Goal: Use online tool/utility: Utilize a website feature to perform a specific function

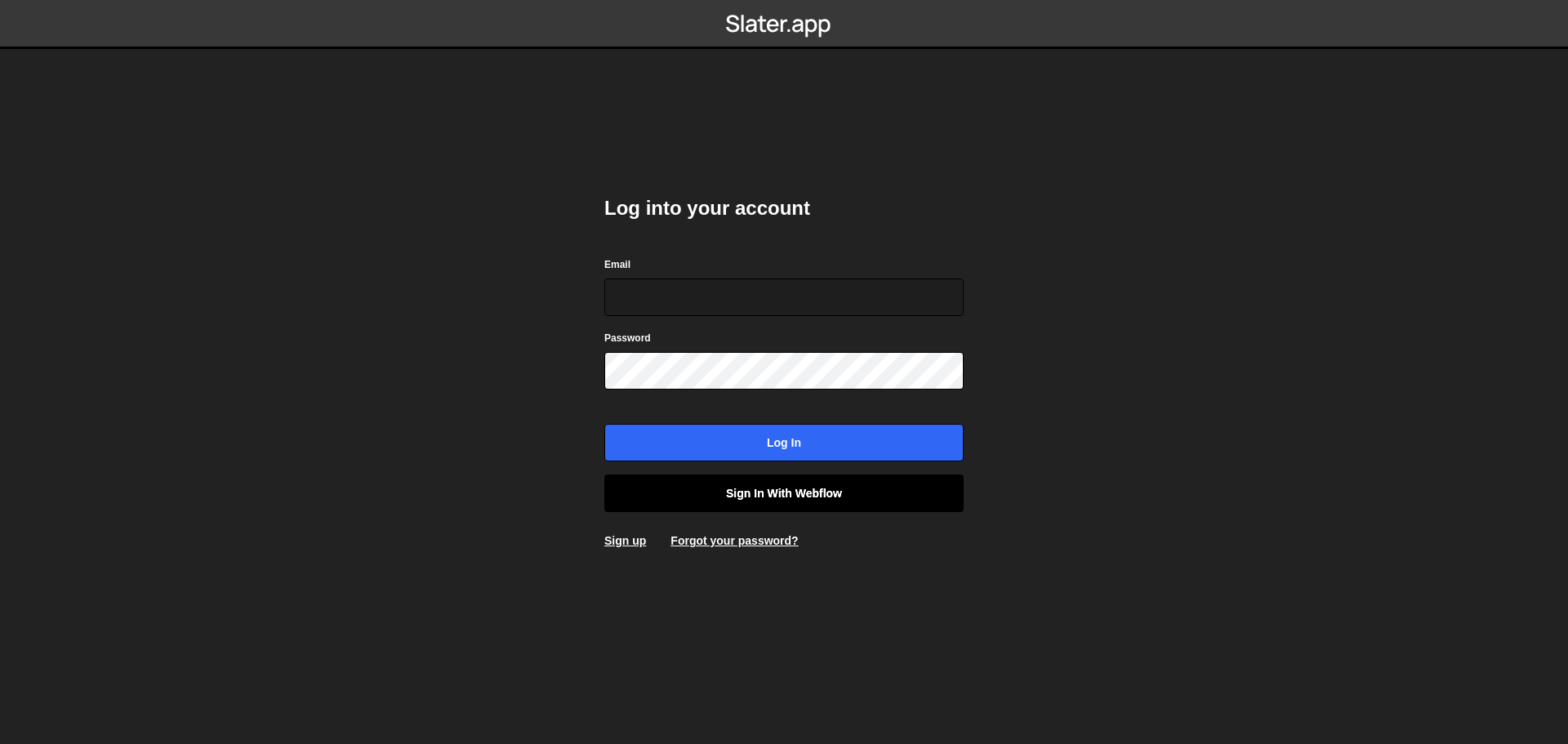
click at [732, 490] on link "Sign in with Webflow" at bounding box center [784, 494] width 359 height 37
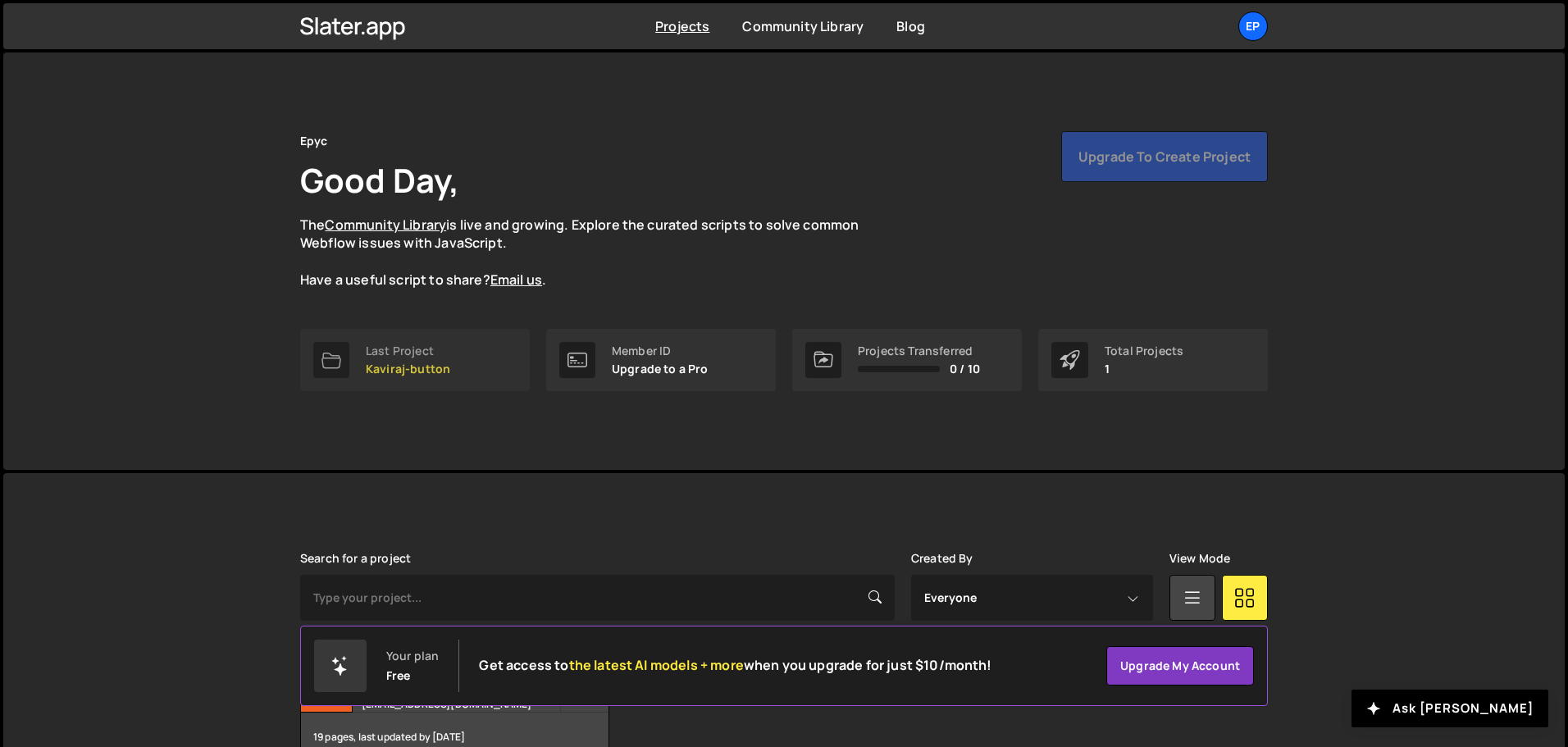
click at [344, 351] on div at bounding box center [332, 360] width 36 height 36
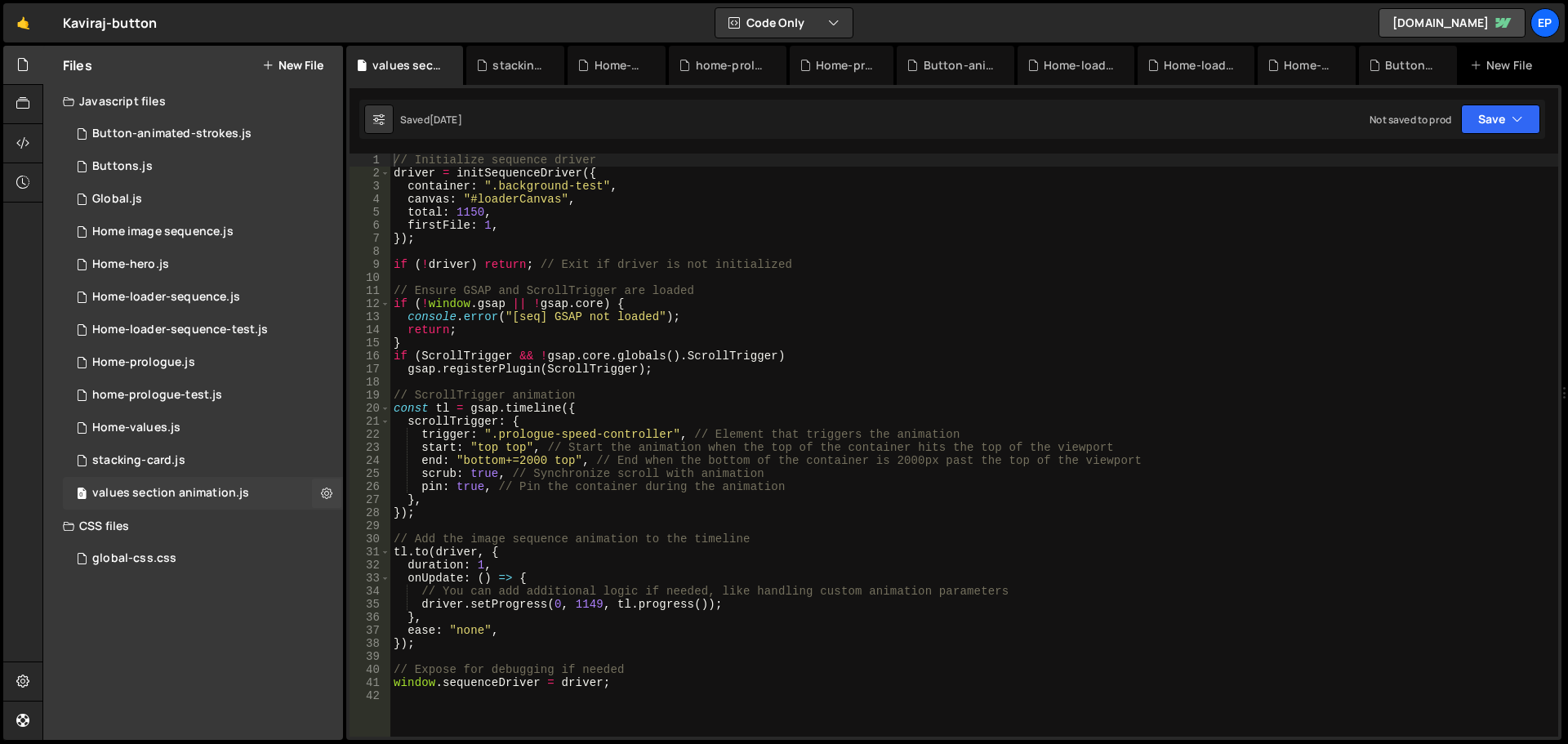
click at [185, 489] on div "values section animation.js" at bounding box center [170, 494] width 157 height 15
click at [203, 274] on div "2 Home-hero.js 0" at bounding box center [203, 265] width 280 height 33
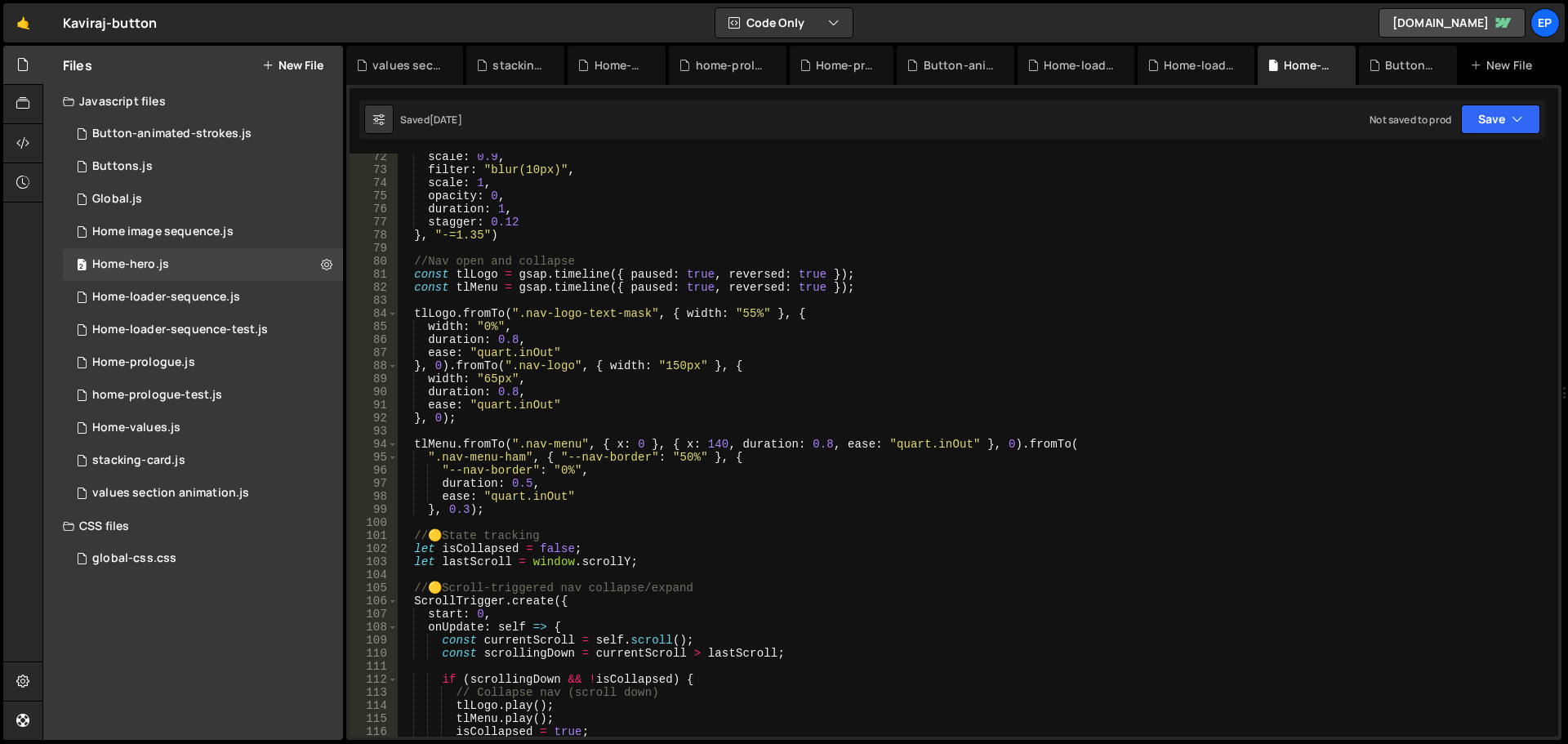
scroll to position [1519, 0]
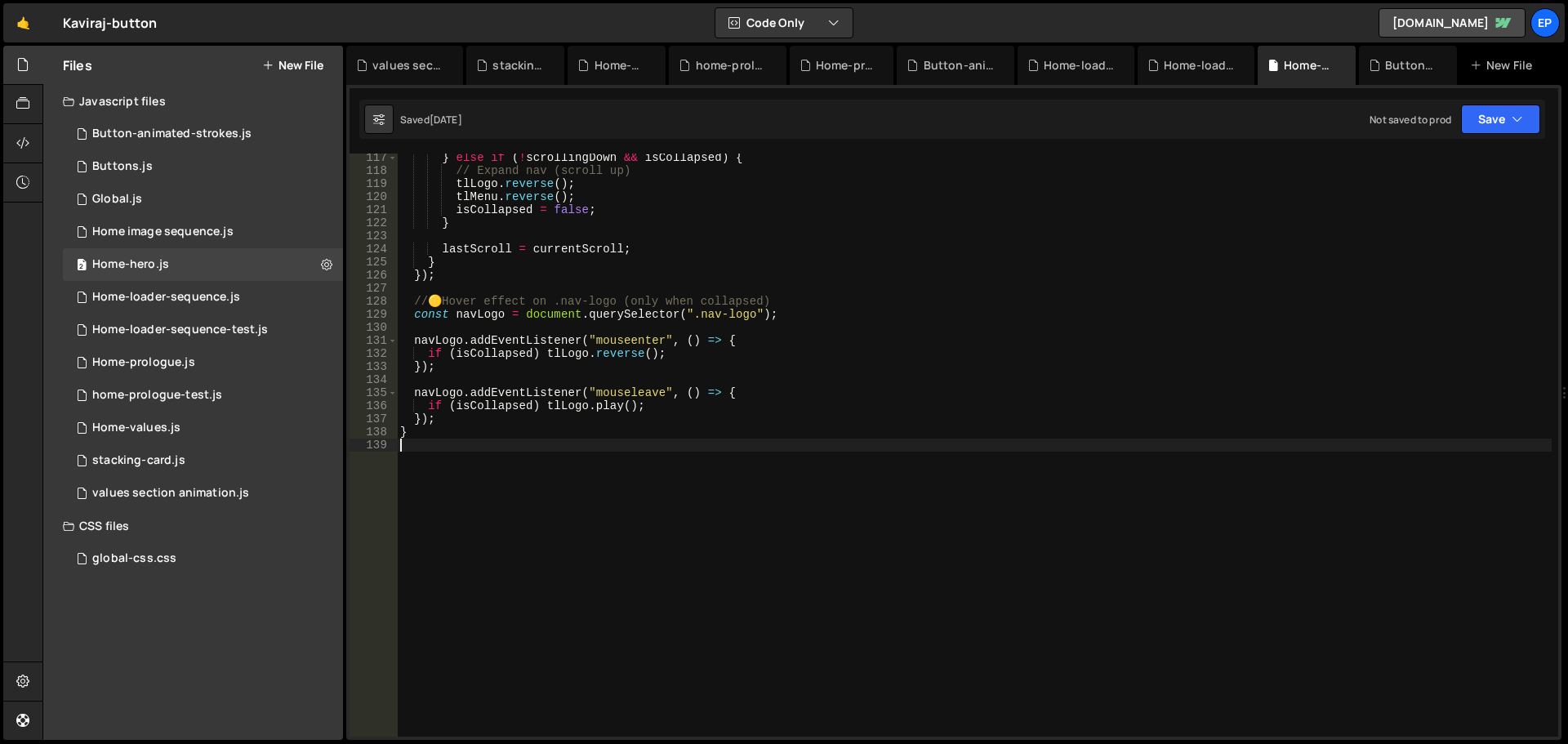
click at [532, 492] on div "} else if ( ! scrollingDown && isCollapsed ) { // Expand nav (scroll up) tlLogo…" at bounding box center [973, 455] width 1154 height 609
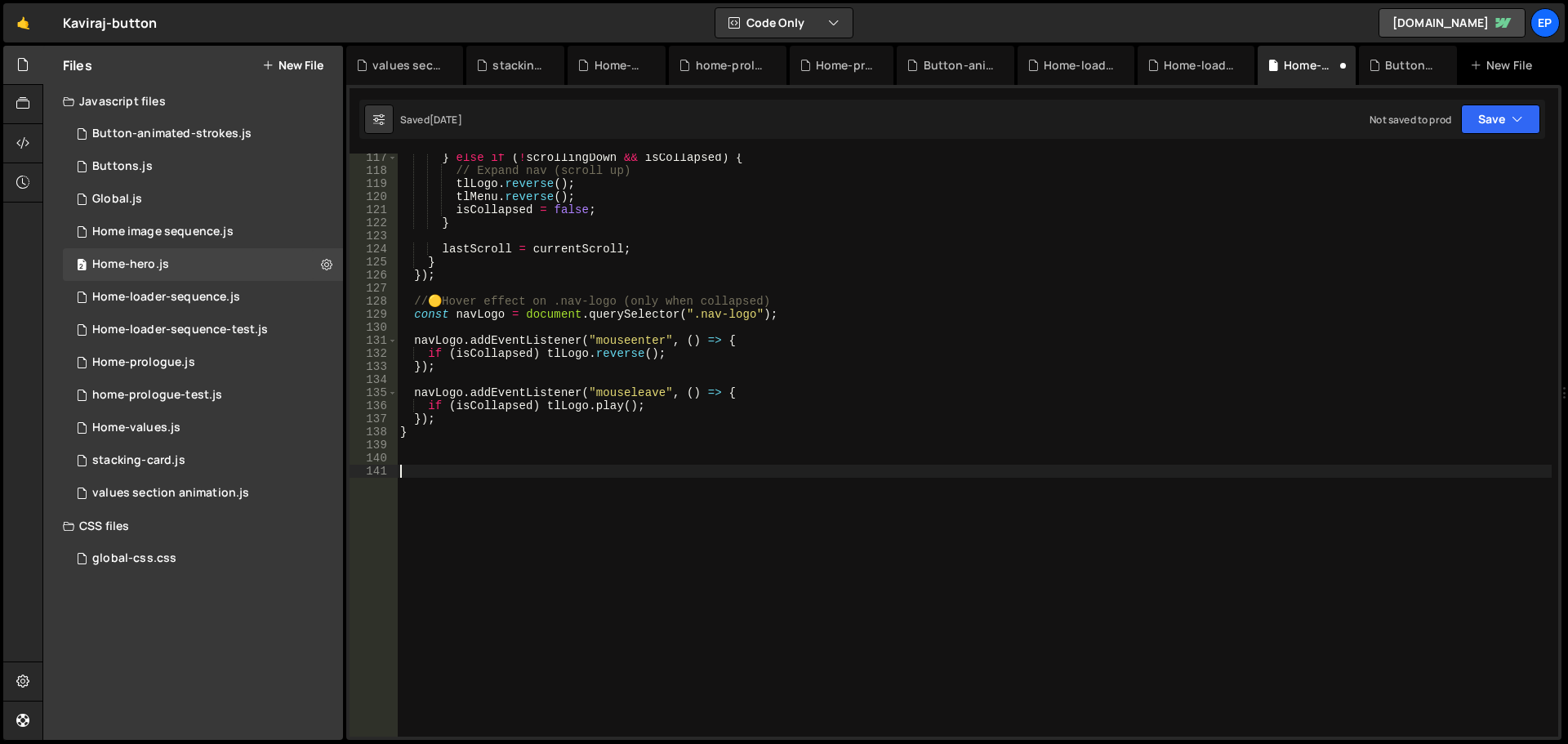
paste textarea "} else {"
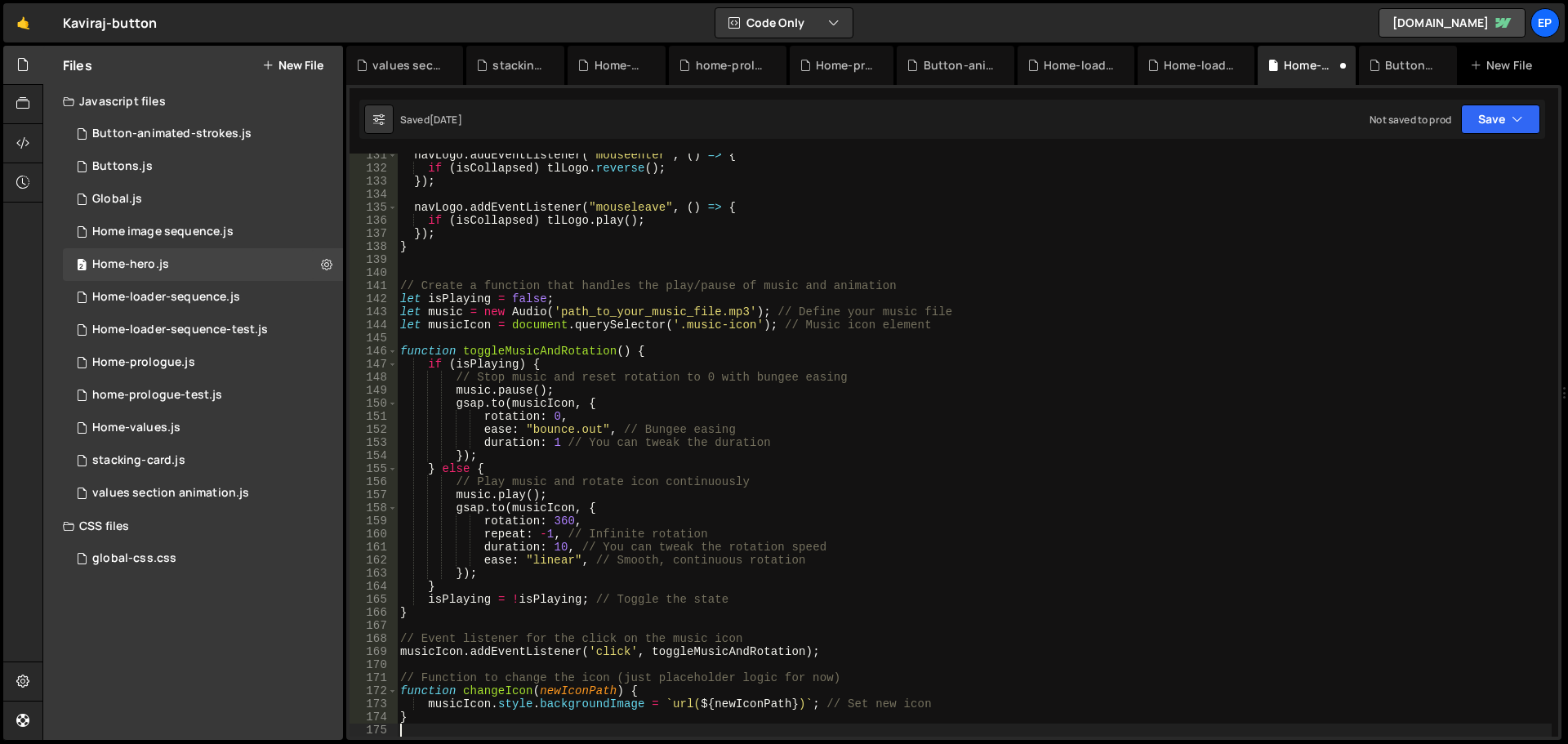
click at [784, 465] on div "navLogo . addEventListener ( "mouseenter" , ( ) => { if ( isCollapsed ) tlLogo …" at bounding box center [973, 453] width 1154 height 609
click at [535, 311] on div "navLogo . addEventListener ( "mouseenter" , ( ) => { if ( isCollapsed ) tlLogo …" at bounding box center [973, 453] width 1154 height 609
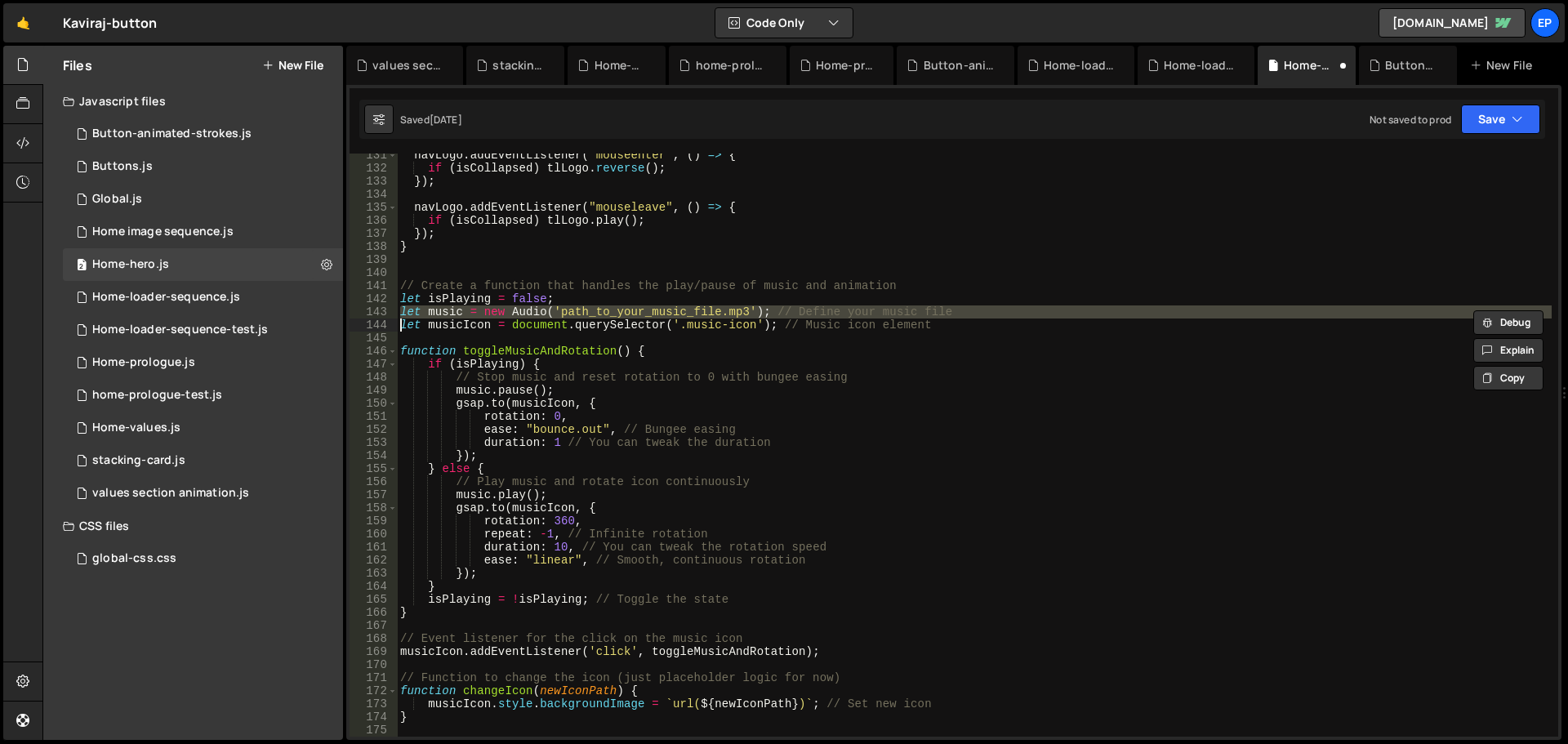
paste textarea
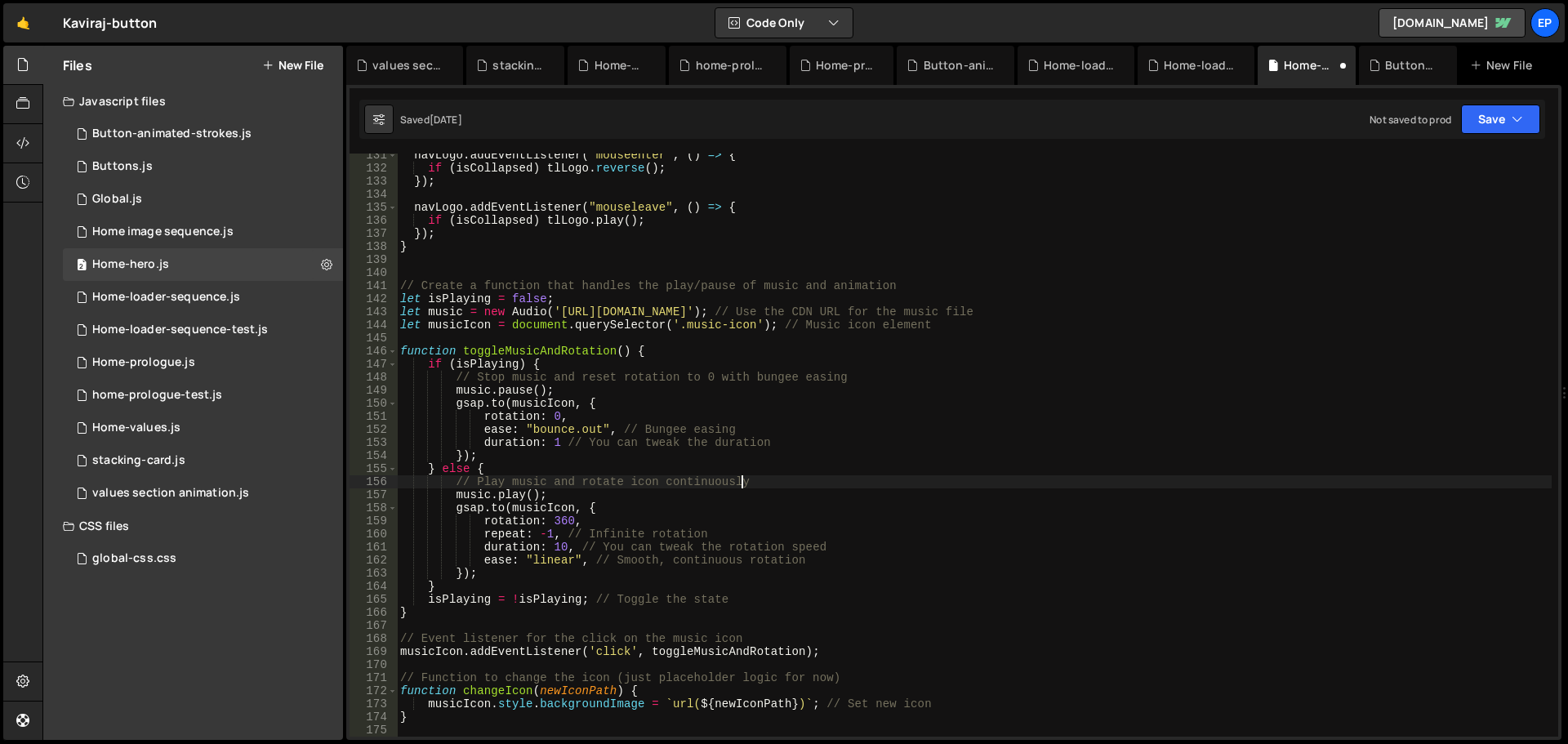
click at [931, 480] on div "navLogo . addEventListener ( "mouseenter" , ( ) => { if ( isCollapsed ) tlLogo …" at bounding box center [973, 453] width 1154 height 609
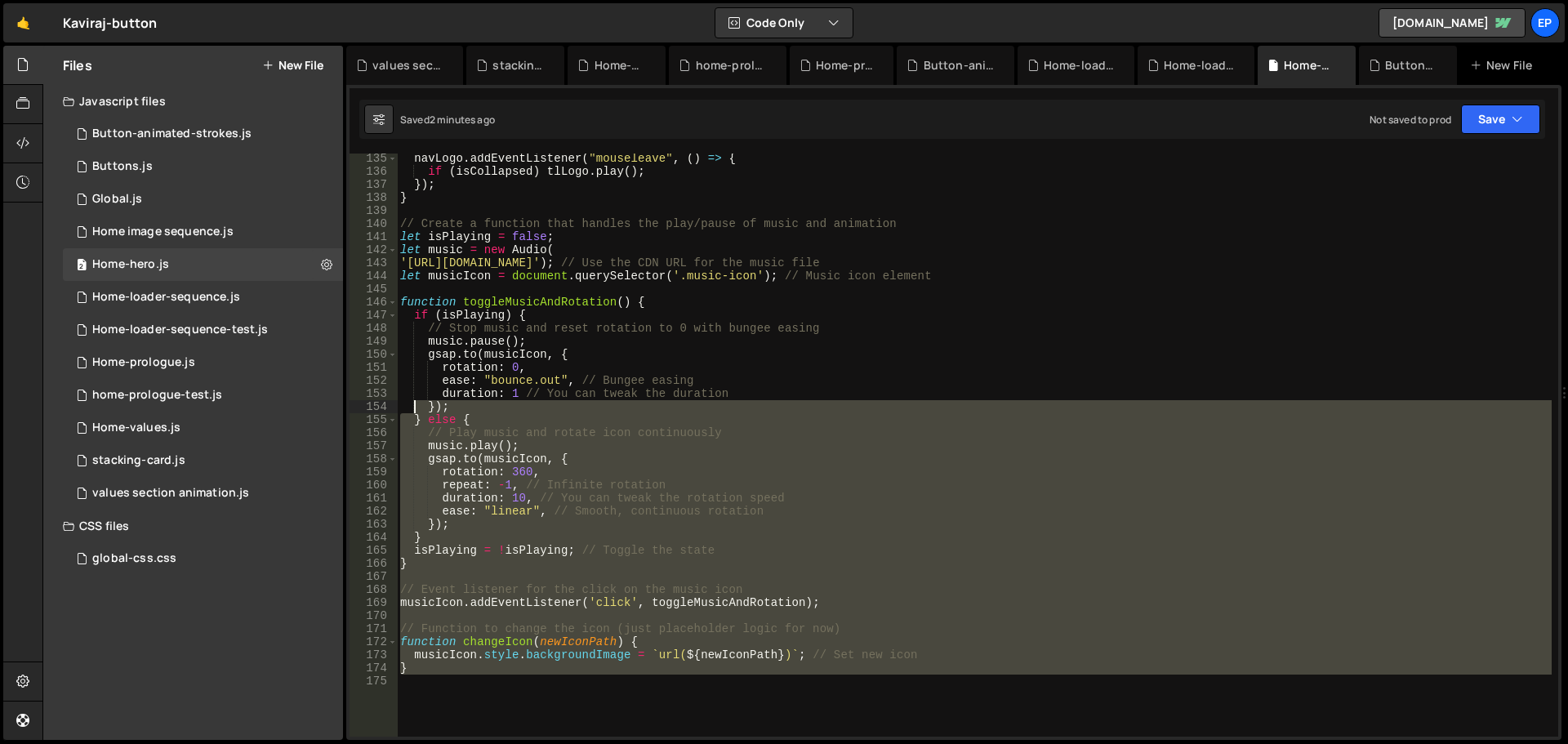
scroll to position [1753, 0]
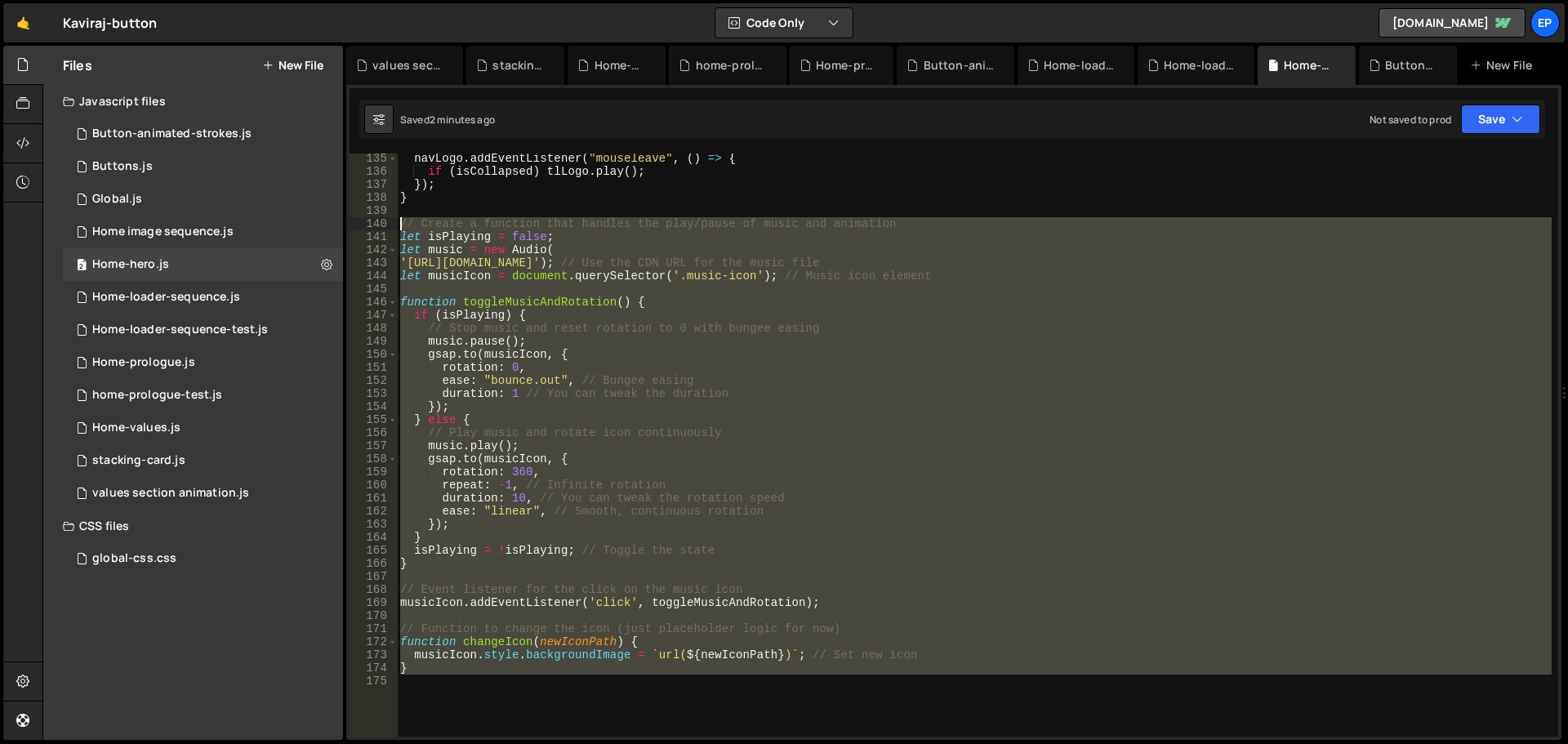
drag, startPoint x: 445, startPoint y: 587, endPoint x: 359, endPoint y: 225, distance: 372.1
click at [359, 225] on div "// Play music and rotate icon continuously 135 136 137 138 139 140 141 142 143 …" at bounding box center [954, 445] width 1209 height 583
type textarea "// Create a function that handles the play/pause of music and animation let isP…"
paste textarea
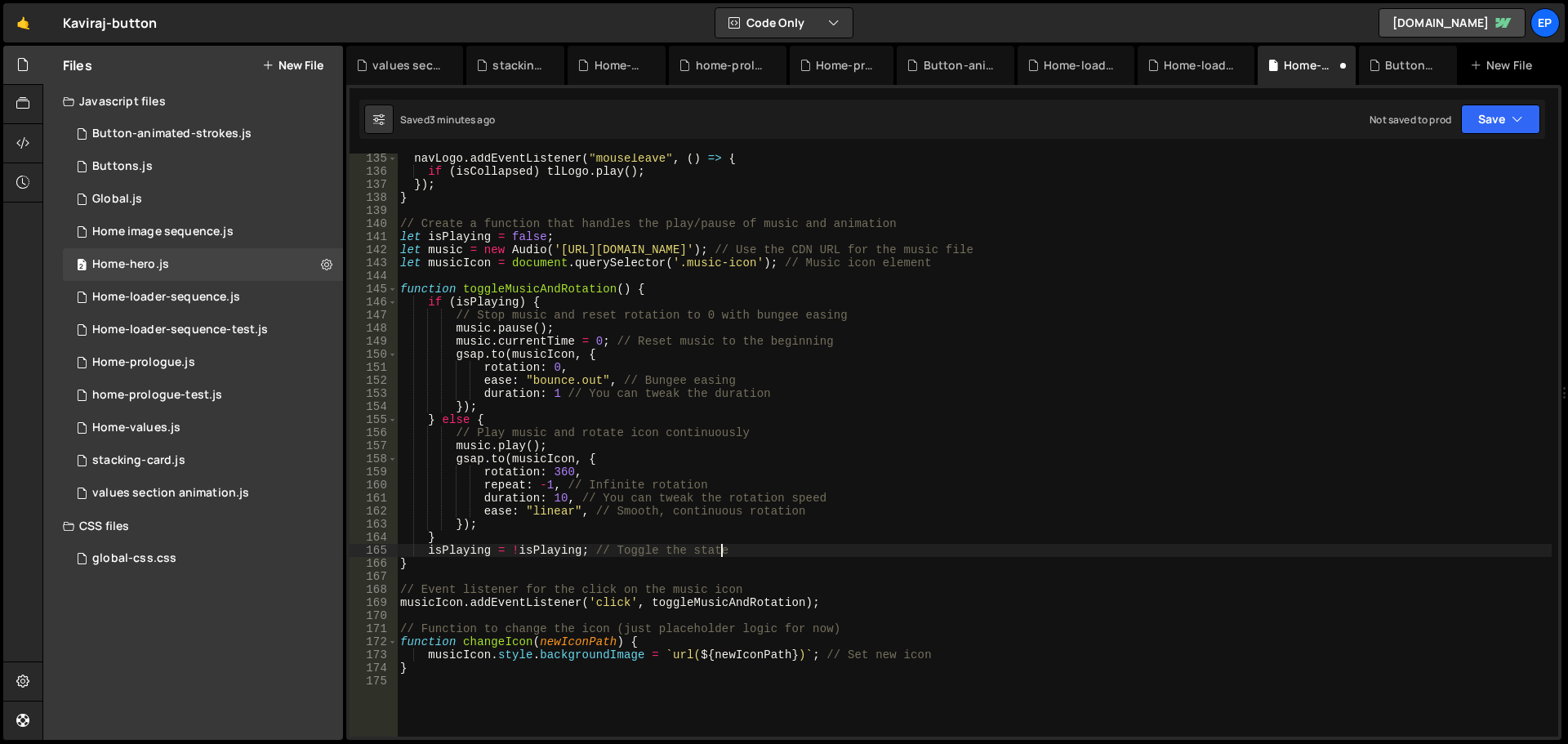
click at [1034, 552] on div "navLogo . addEventListener ( "mouseleave" , ( ) => { if ( isCollapsed ) tlLogo …" at bounding box center [973, 456] width 1154 height 609
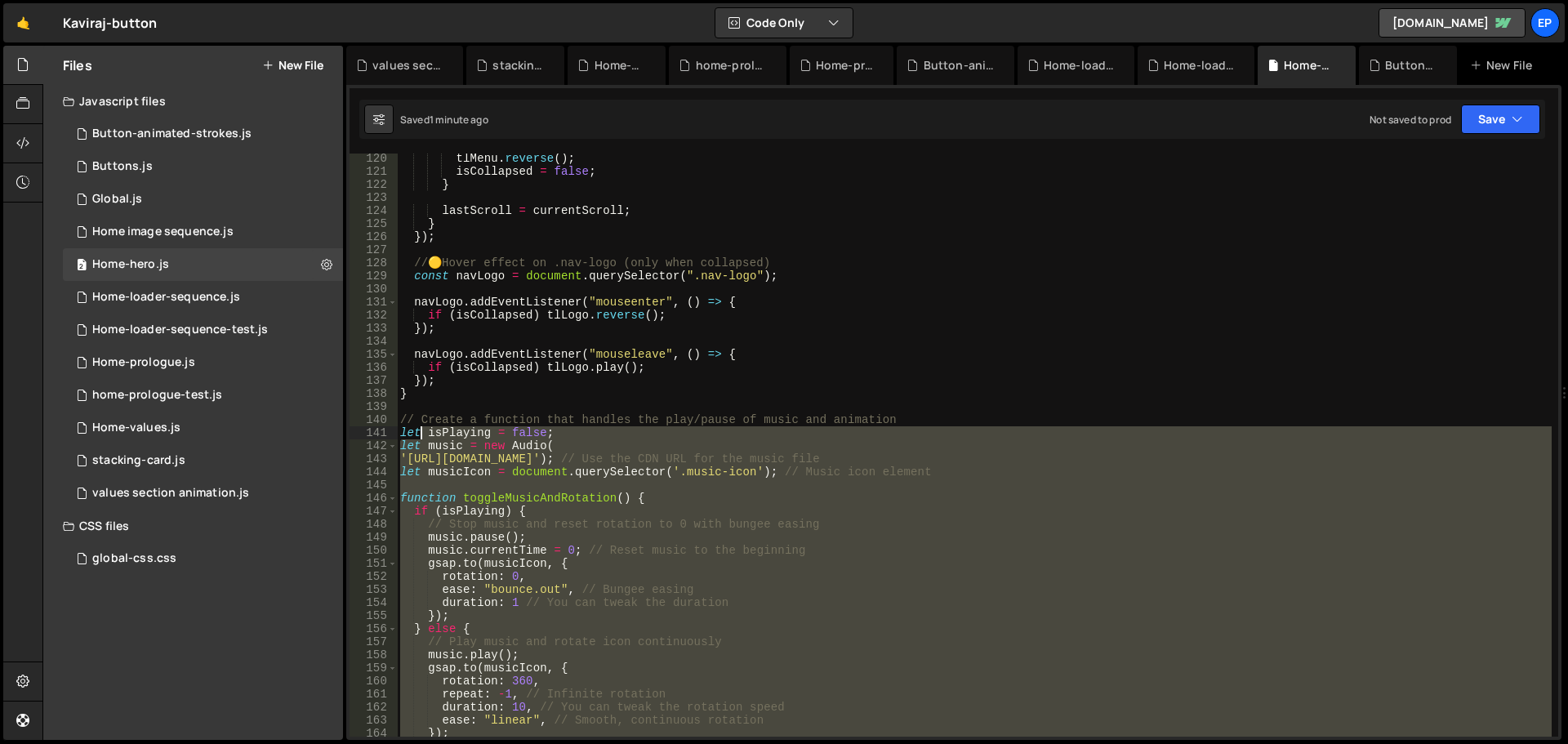
scroll to position [1459, 0]
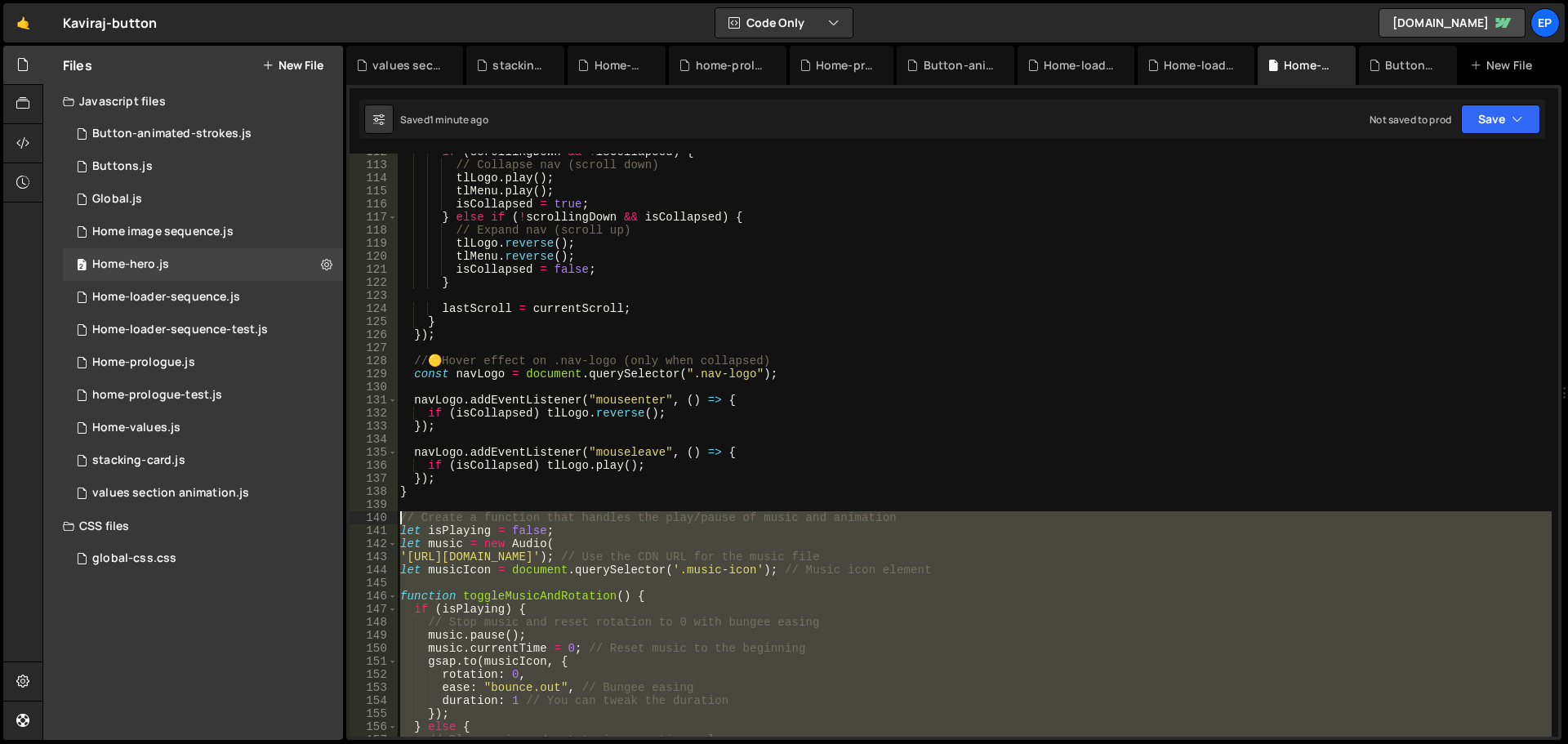
drag, startPoint x: 420, startPoint y: 692, endPoint x: 362, endPoint y: 519, distance: 182.5
click at [362, 519] on div "} 112 113 114 115 116 117 118 119 120 121 122 123 124 125 126 127 128 129 130 1…" at bounding box center [954, 445] width 1209 height 583
type textarea "// Create a function that handles the play/pause of music and animation let isP…"
paste textarea
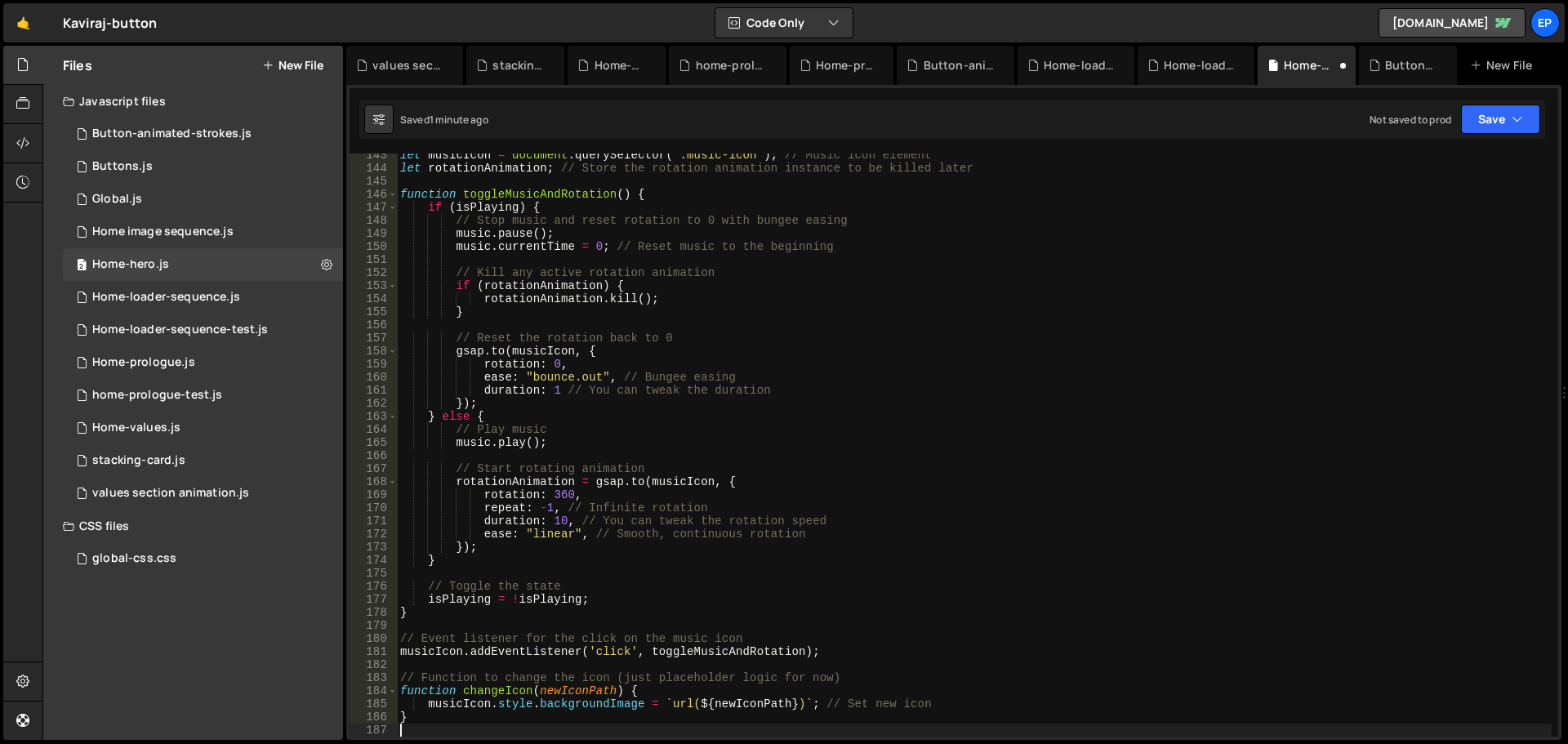
scroll to position [1861, 0]
click at [812, 503] on div "let musicIcon = document . querySelector ( '.music-icon' ) ; // Music icon elem…" at bounding box center [973, 453] width 1154 height 609
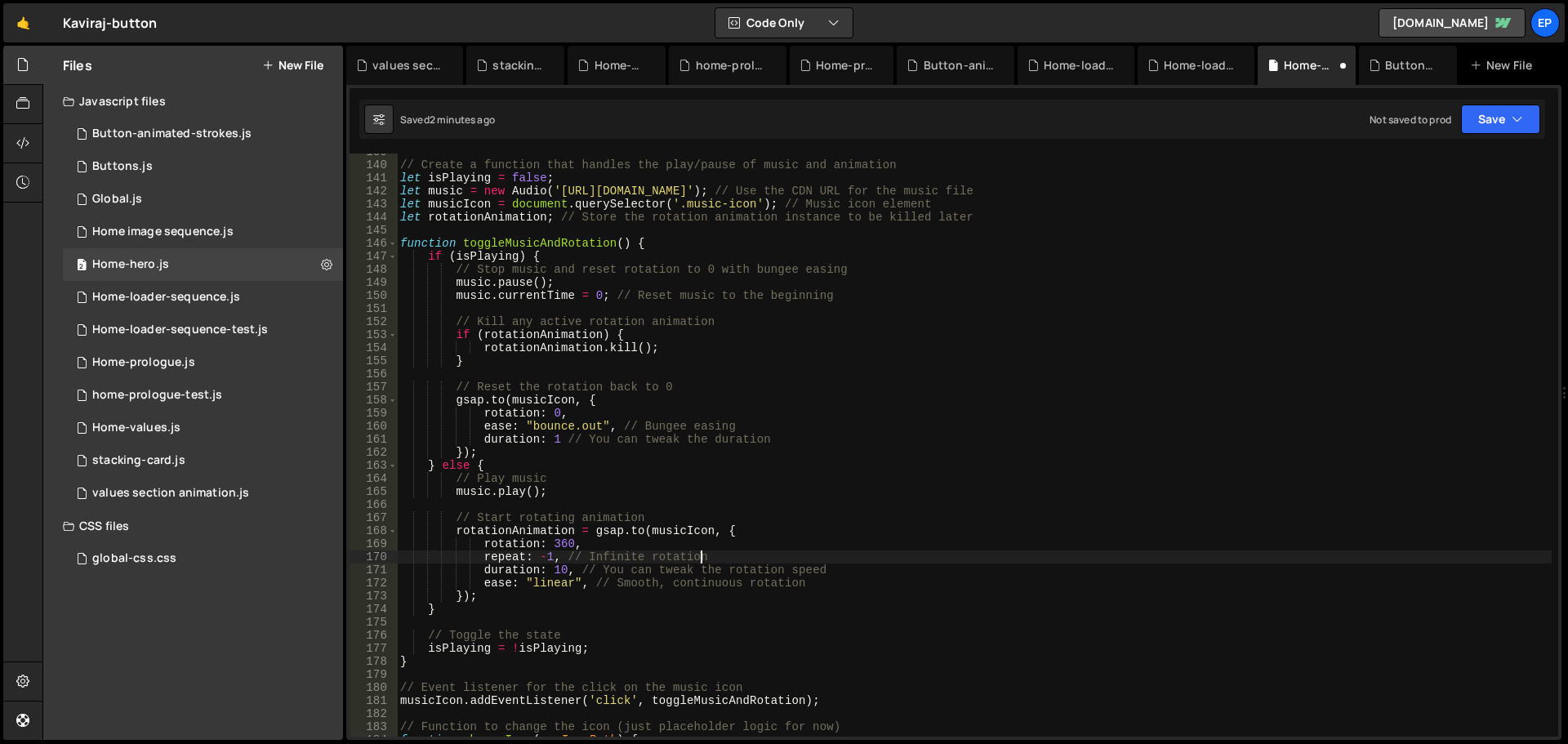
scroll to position [1763, 0]
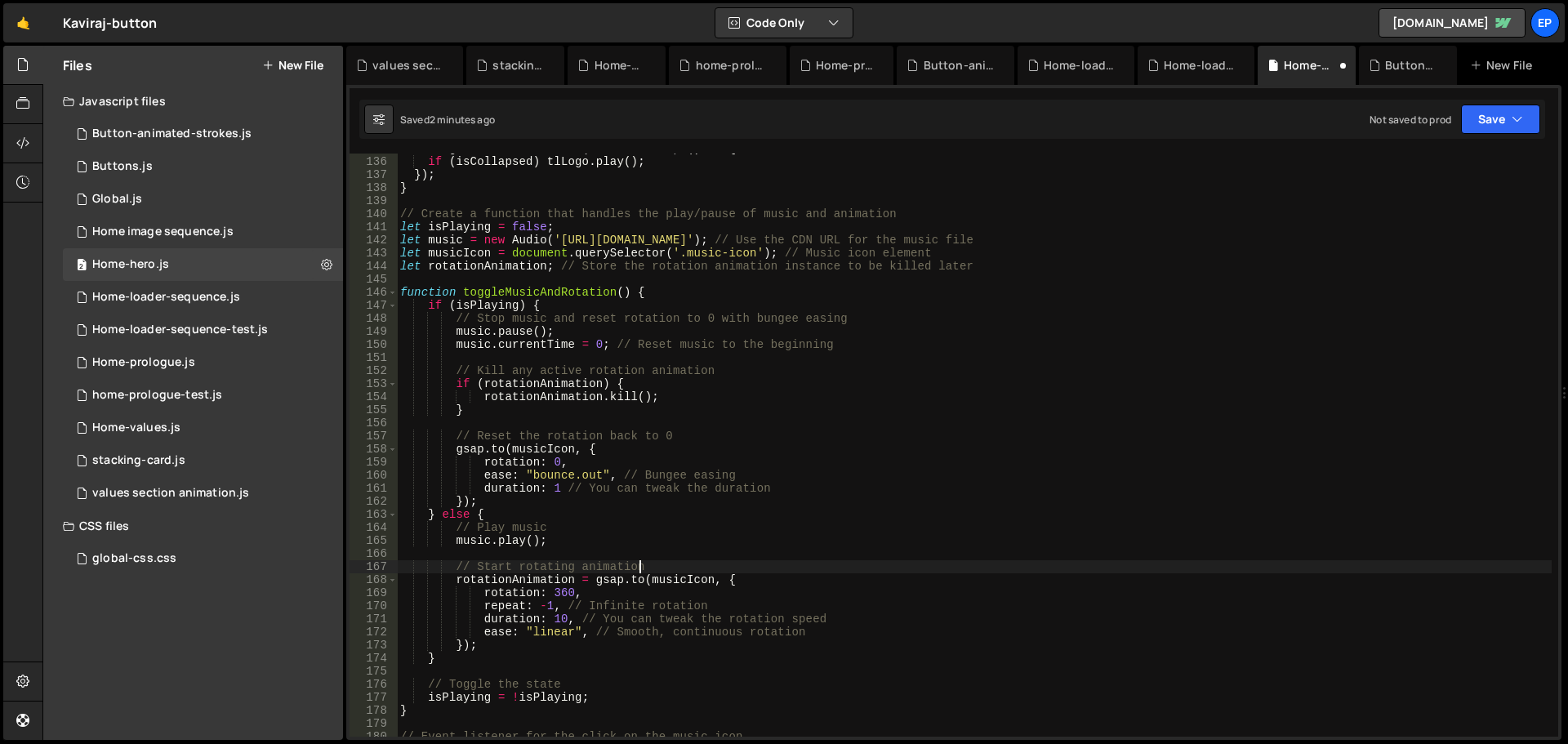
click at [805, 560] on div "navLogo . addEventListener ( "mouseleave" , ( ) => { if ( isCollapsed ) tlLogo …" at bounding box center [973, 447] width 1154 height 609
type textarea "// Start rotating animation"
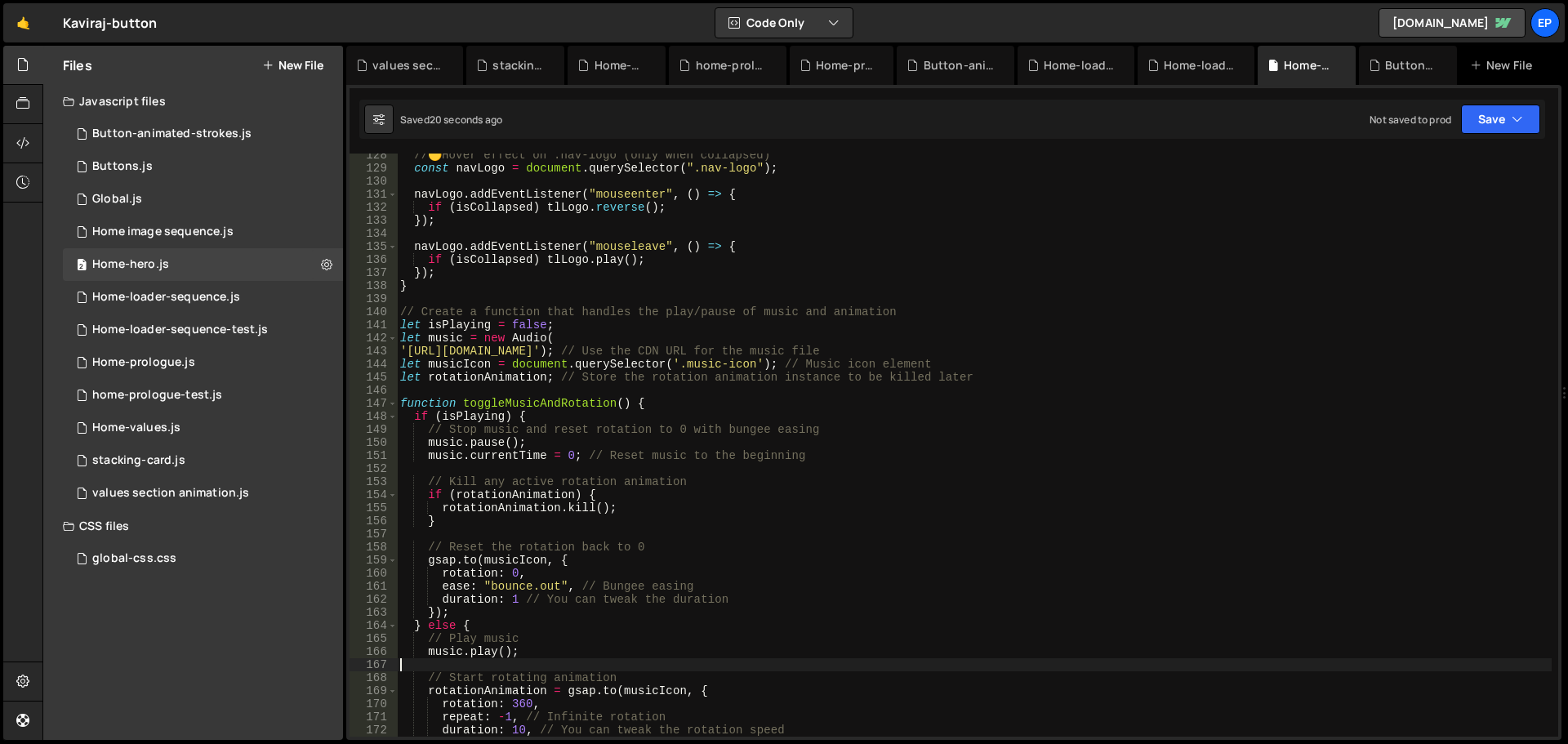
scroll to position [1567, 0]
